Goal: Find specific page/section: Find specific page/section

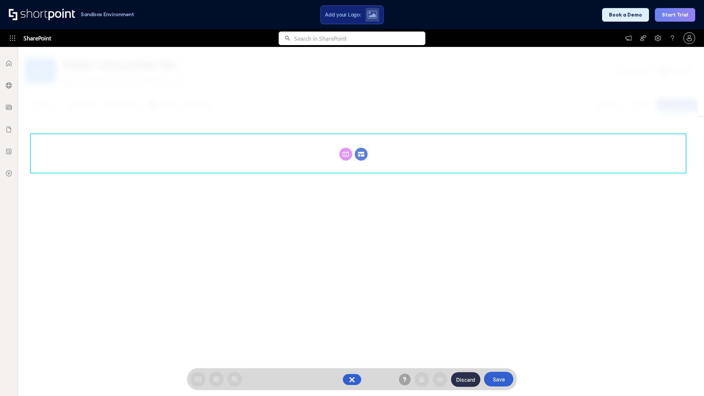
click at [361, 148] on circle at bounding box center [361, 154] width 13 height 13
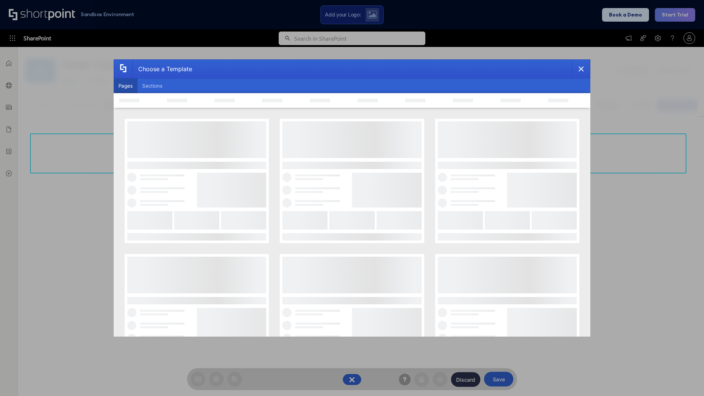
scroll to position [101, 0]
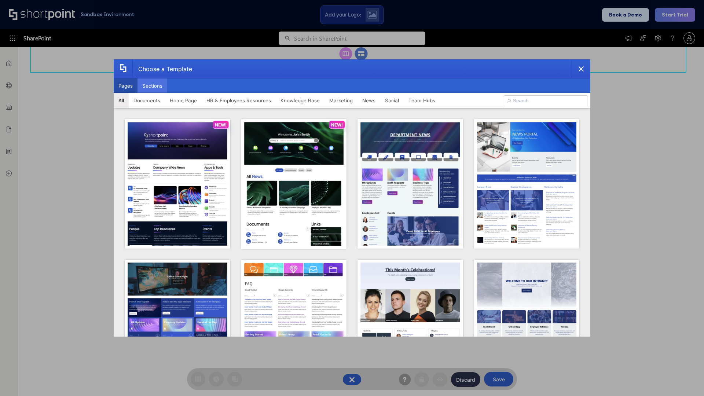
click at [152, 86] on button "Sections" at bounding box center [153, 86] width 30 height 15
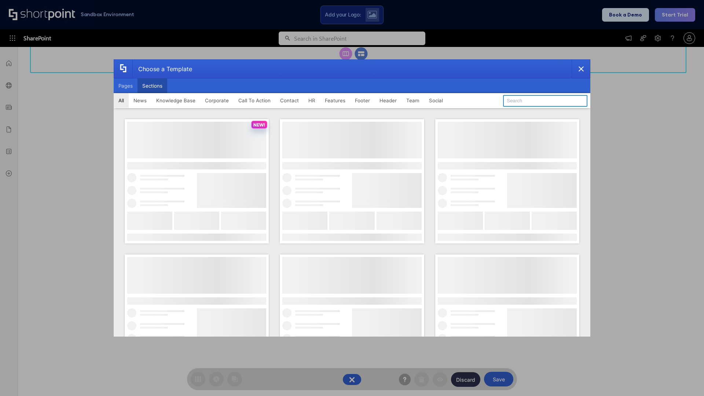
type input "Teams Advanced"
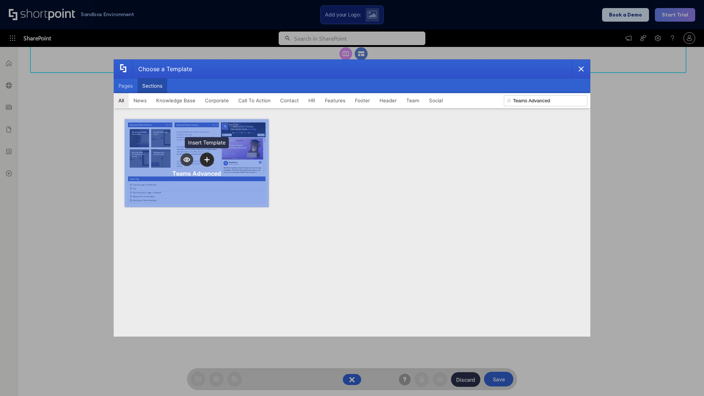
click at [207, 160] on icon "template selector" at bounding box center [206, 159] width 5 height 5
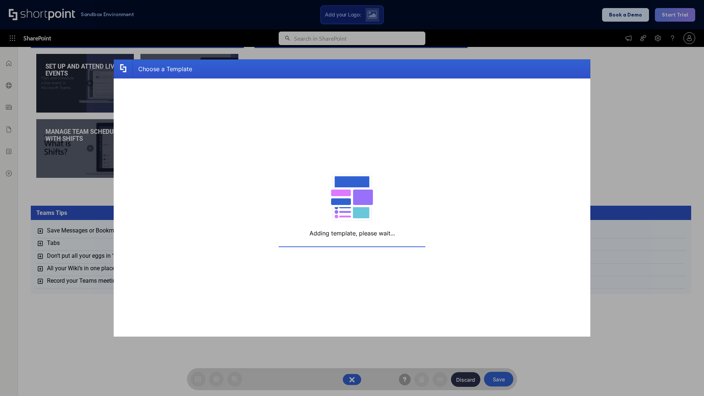
scroll to position [117, 0]
